Goal: Task Accomplishment & Management: Use online tool/utility

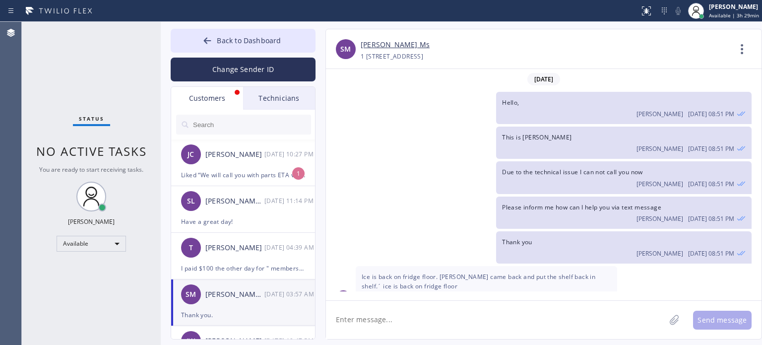
scroll to position [577, 0]
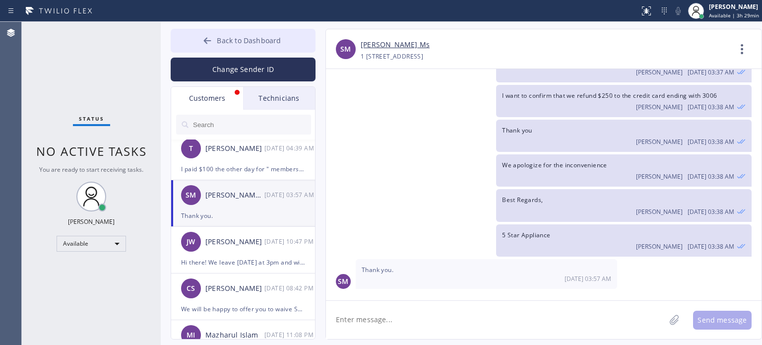
click at [207, 38] on icon at bounding box center [207, 40] width 7 height 6
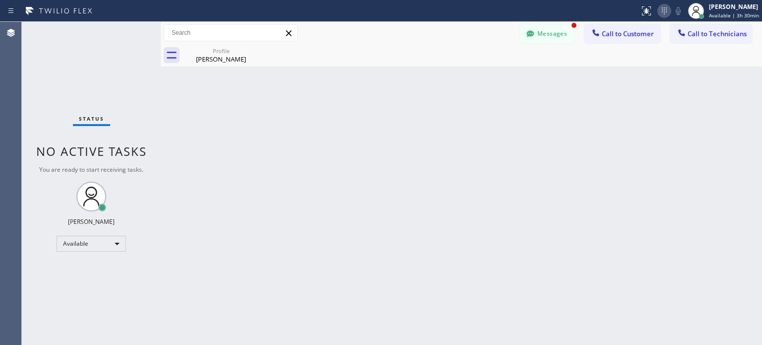
click at [658, 10] on icon at bounding box center [664, 11] width 12 height 12
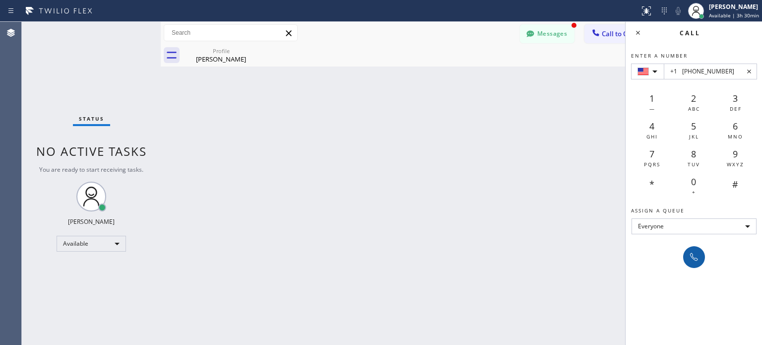
type input "+1 [PHONE_NUMBER]"
click at [698, 261] on icon at bounding box center [694, 257] width 12 height 12
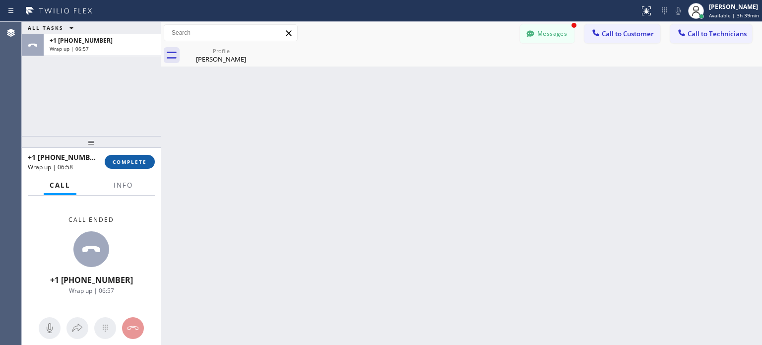
click at [137, 161] on span "COMPLETE" at bounding box center [130, 161] width 34 height 7
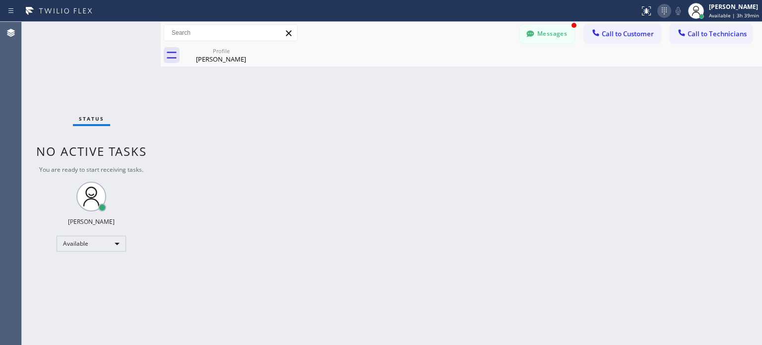
click at [666, 14] on icon at bounding box center [664, 11] width 12 height 12
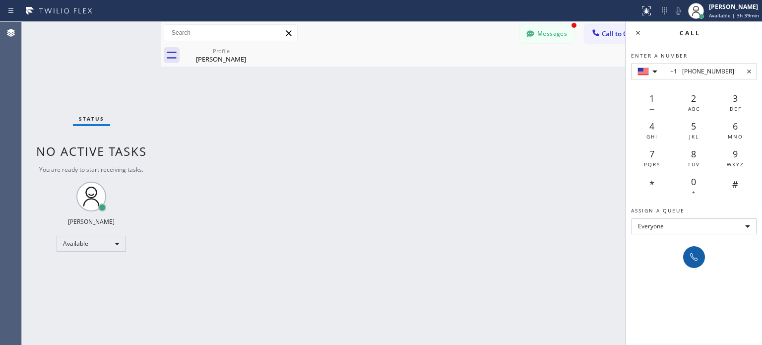
type input "+1 [PHONE_NUMBER]"
click at [692, 255] on icon at bounding box center [694, 257] width 12 height 12
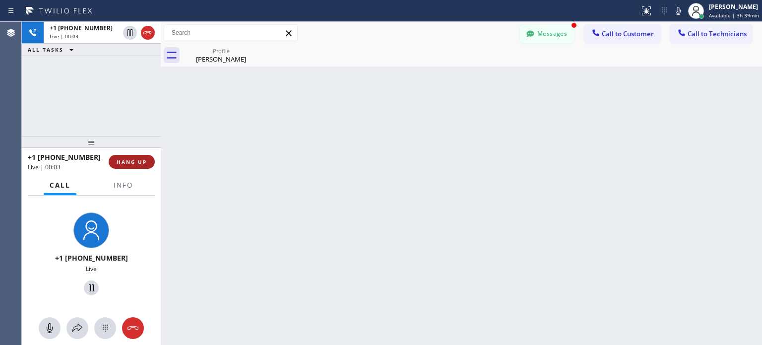
click at [146, 158] on span "HANG UP" at bounding box center [132, 161] width 30 height 7
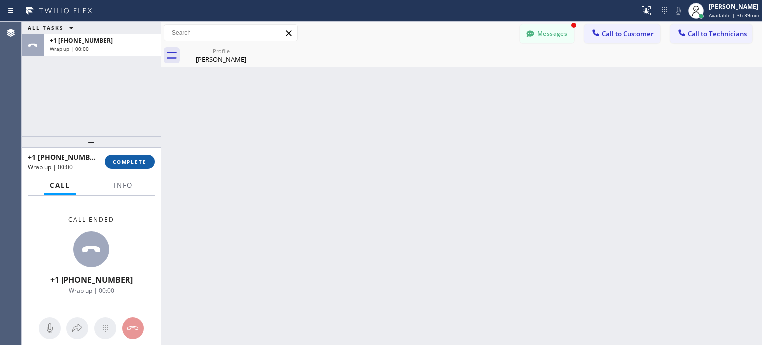
click at [145, 157] on button "COMPLETE" at bounding box center [130, 162] width 50 height 14
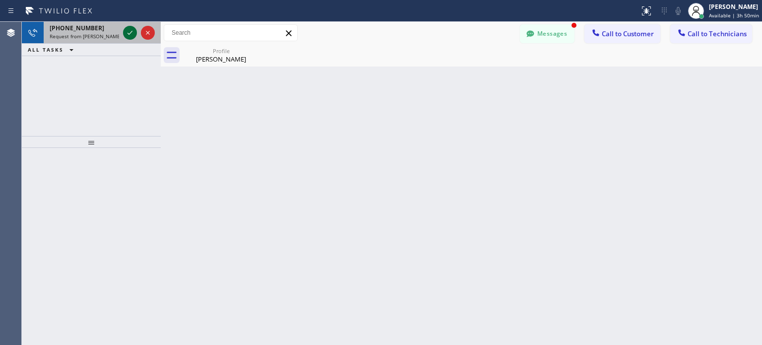
click at [126, 33] on icon at bounding box center [130, 33] width 12 height 12
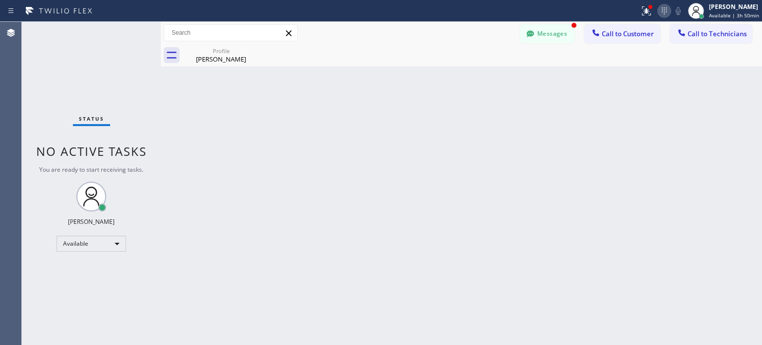
click at [662, 11] on icon at bounding box center [664, 11] width 12 height 12
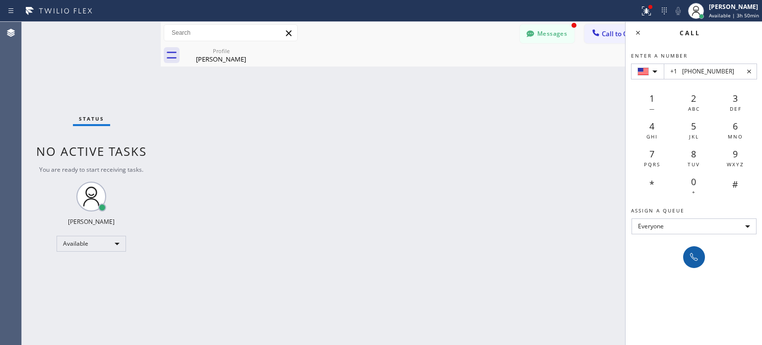
type input "+1 [PHONE_NUMBER]"
click at [688, 261] on icon at bounding box center [694, 257] width 12 height 12
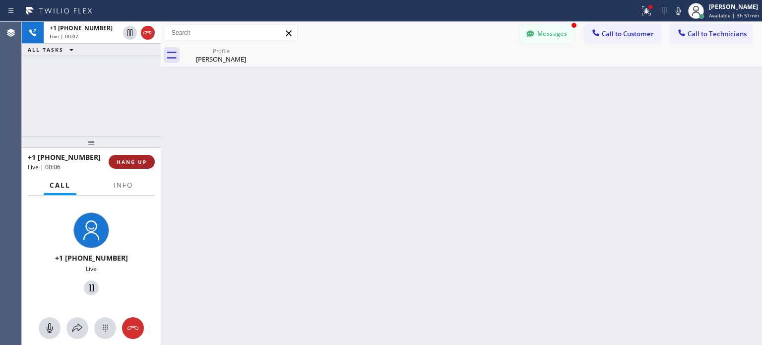
click at [139, 166] on button "HANG UP" at bounding box center [132, 162] width 46 height 14
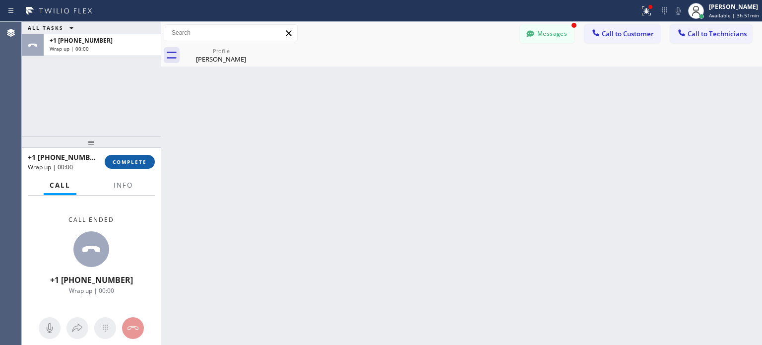
click at [140, 164] on span "COMPLETE" at bounding box center [130, 161] width 34 height 7
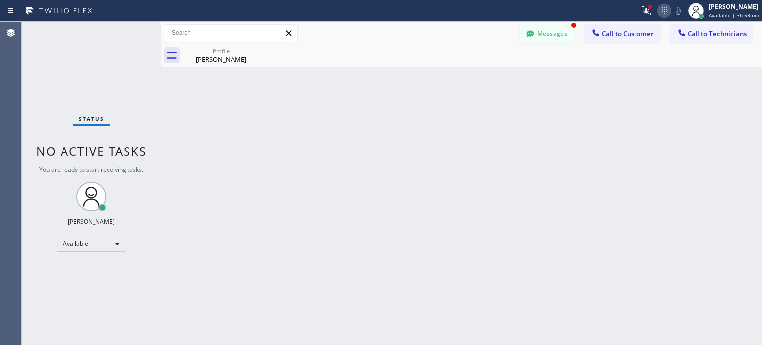
click at [665, 13] on icon at bounding box center [664, 11] width 12 height 12
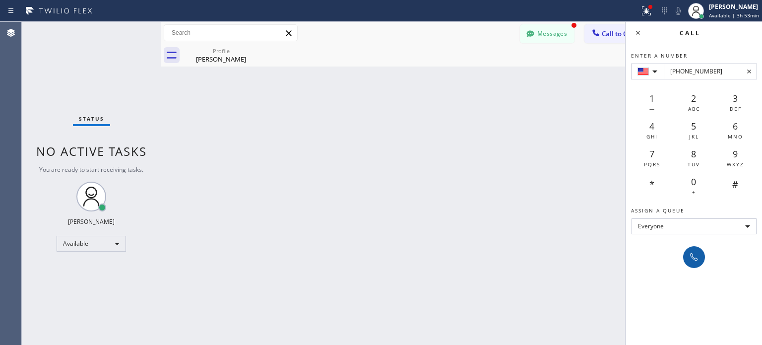
type input "[PHONE_NUMBER]"
click at [690, 251] on icon at bounding box center [694, 257] width 12 height 12
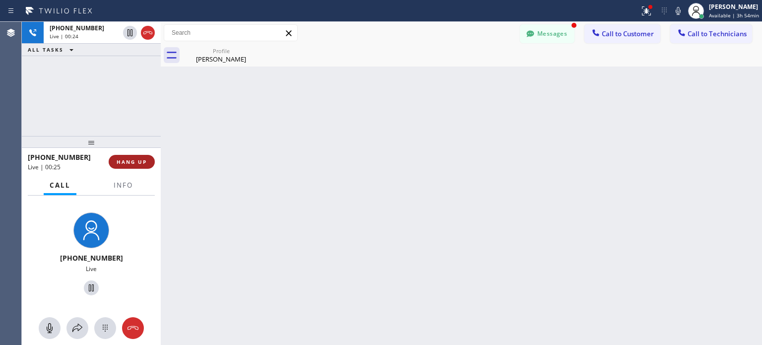
click at [137, 162] on span "HANG UP" at bounding box center [132, 161] width 30 height 7
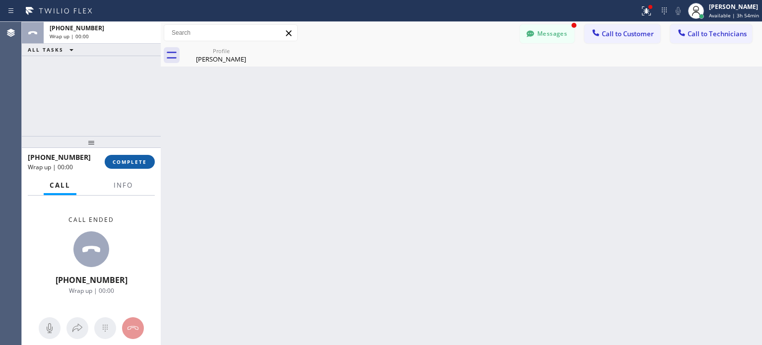
click at [136, 158] on button "COMPLETE" at bounding box center [130, 162] width 50 height 14
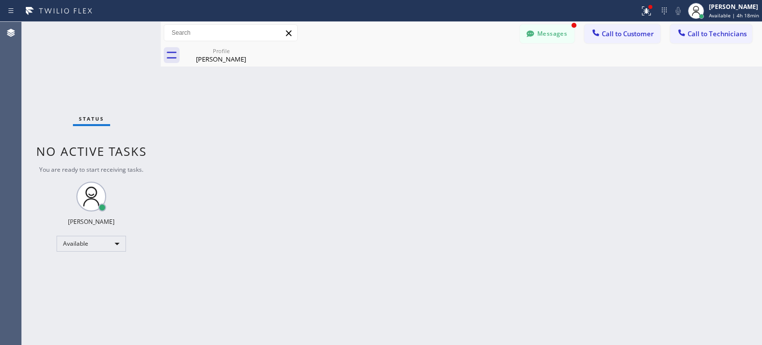
click at [124, 29] on div "Status No active tasks You are ready to start receiving tasks. [PERSON_NAME] Av…" at bounding box center [91, 183] width 139 height 323
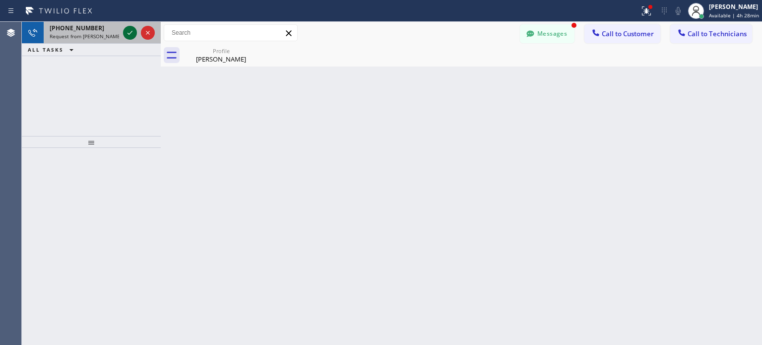
click at [129, 31] on icon at bounding box center [130, 33] width 12 height 12
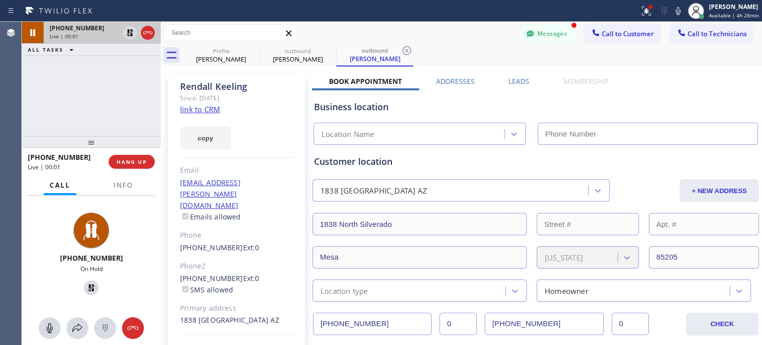
type input "[PHONE_NUMBER]"
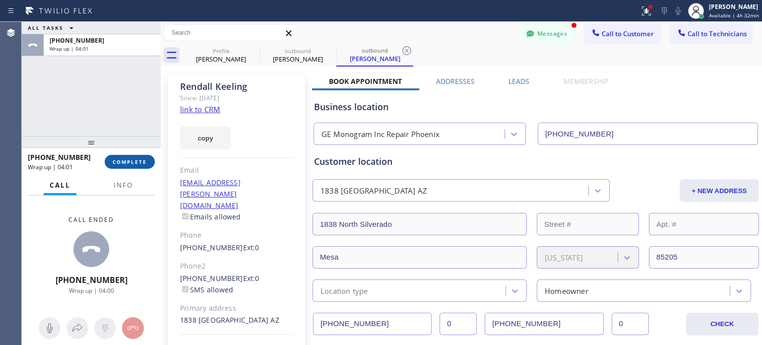
click at [129, 156] on button "COMPLETE" at bounding box center [130, 162] width 50 height 14
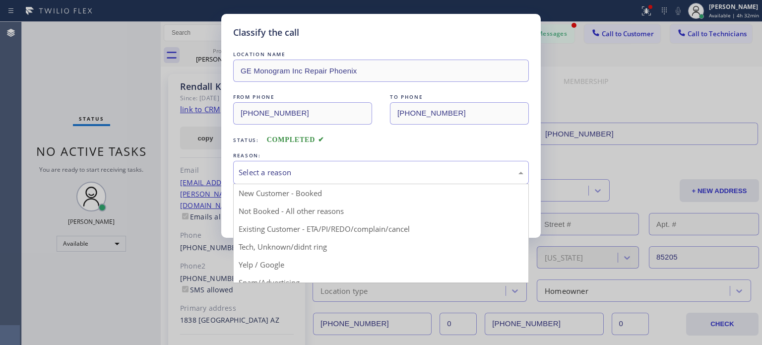
click at [403, 162] on div "Select a reason" at bounding box center [380, 172] width 295 height 23
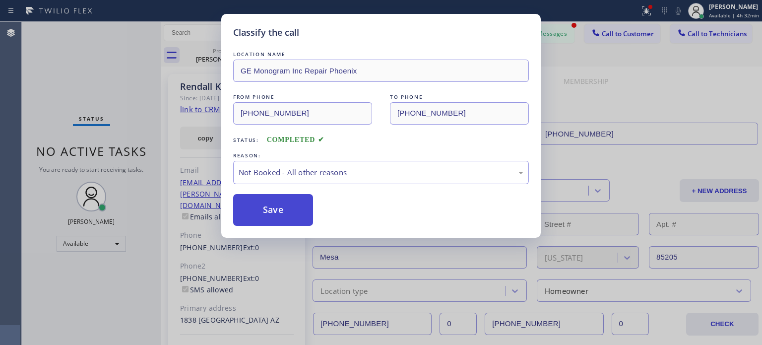
click at [298, 210] on button "Save" at bounding box center [273, 210] width 80 height 32
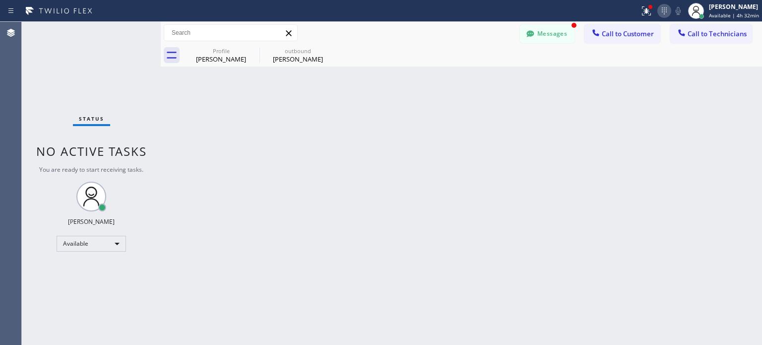
click at [664, 11] on icon at bounding box center [663, 10] width 5 height 7
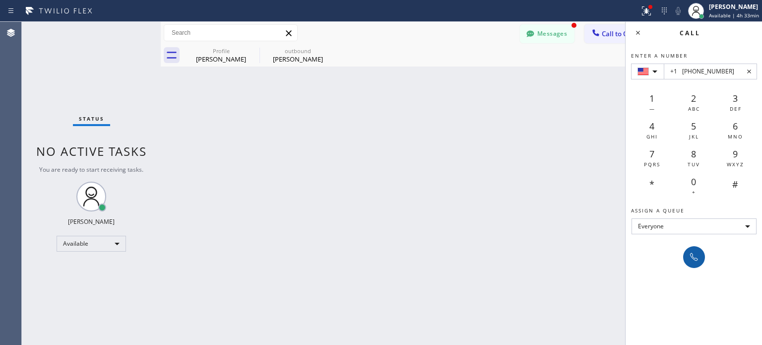
type input "+1 [PHONE_NUMBER]"
click at [696, 256] on icon at bounding box center [694, 257] width 12 height 12
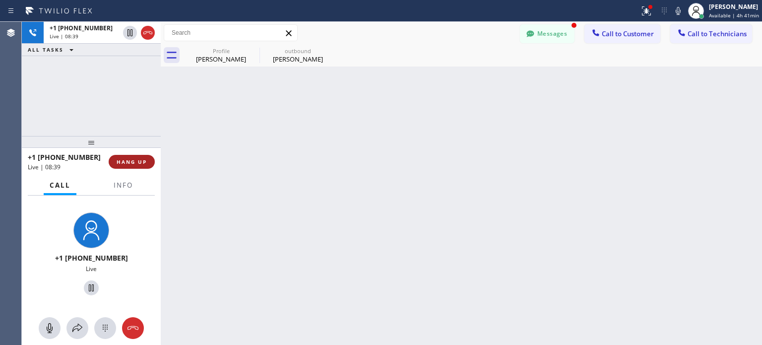
click at [135, 157] on button "HANG UP" at bounding box center [132, 162] width 46 height 14
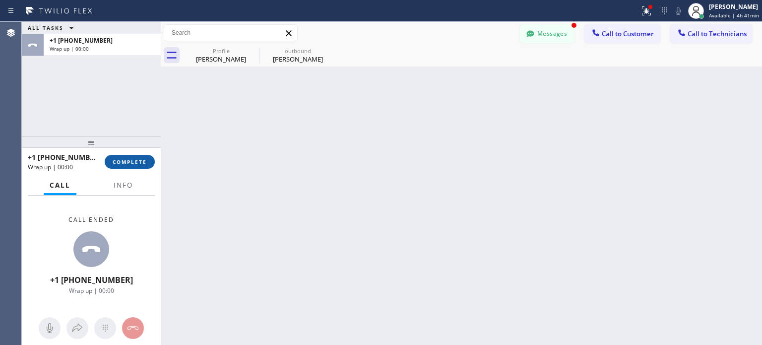
click at [133, 158] on span "COMPLETE" at bounding box center [130, 161] width 34 height 7
